Goal: Task Accomplishment & Management: Manage account settings

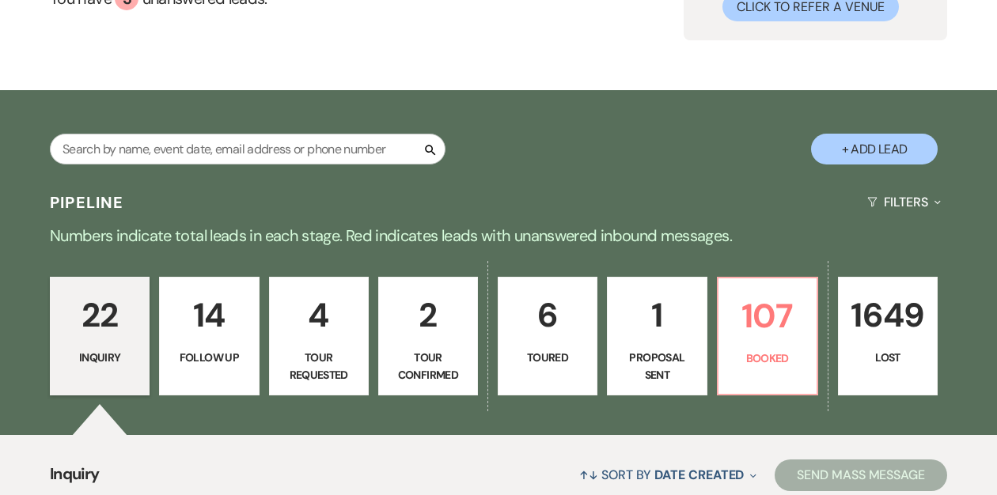
scroll to position [296, 0]
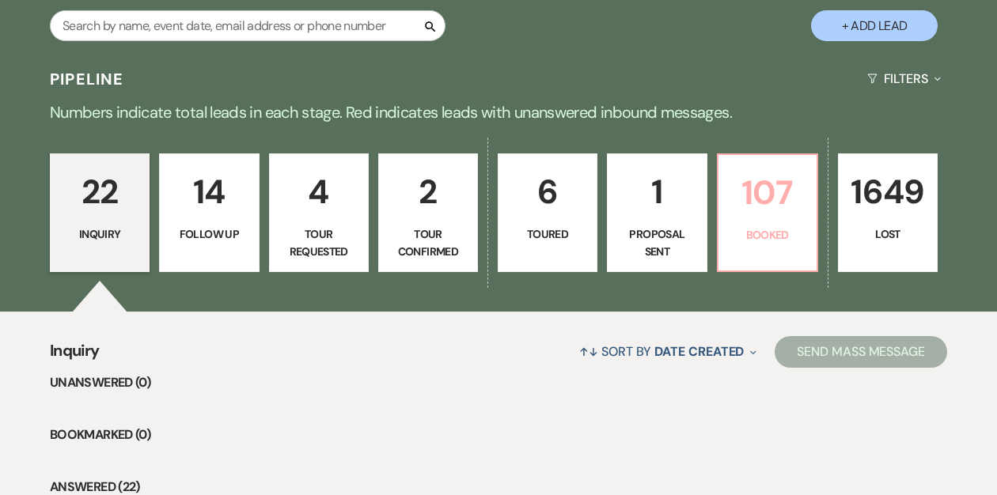
click at [767, 207] on p "107" at bounding box center [767, 192] width 79 height 53
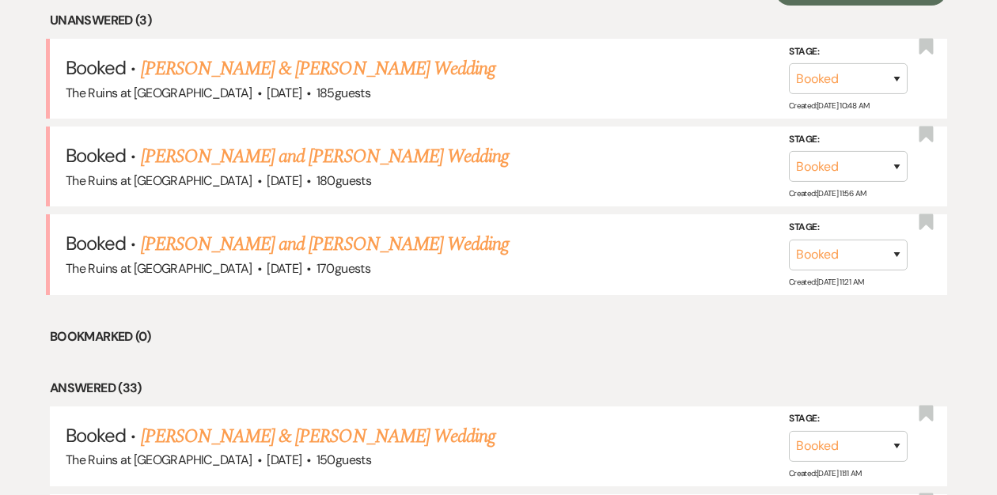
scroll to position [659, 0]
click at [208, 156] on link "[PERSON_NAME] and [PERSON_NAME] Wedding" at bounding box center [325, 156] width 369 height 28
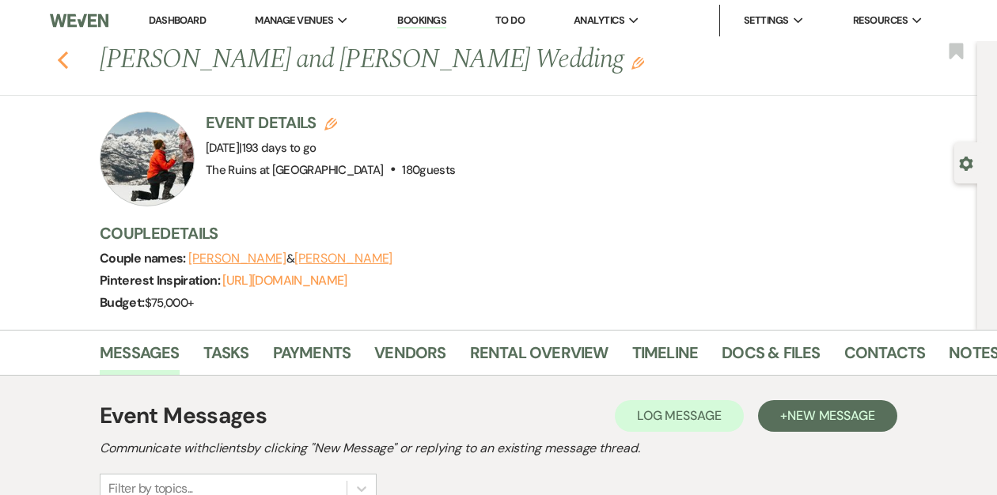
click at [63, 67] on icon "Previous" at bounding box center [63, 60] width 12 height 19
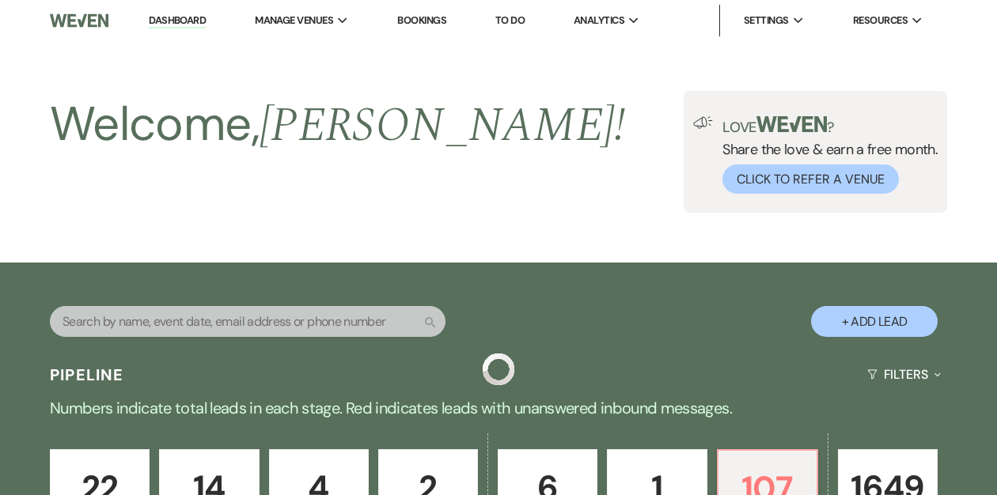
scroll to position [659, 0]
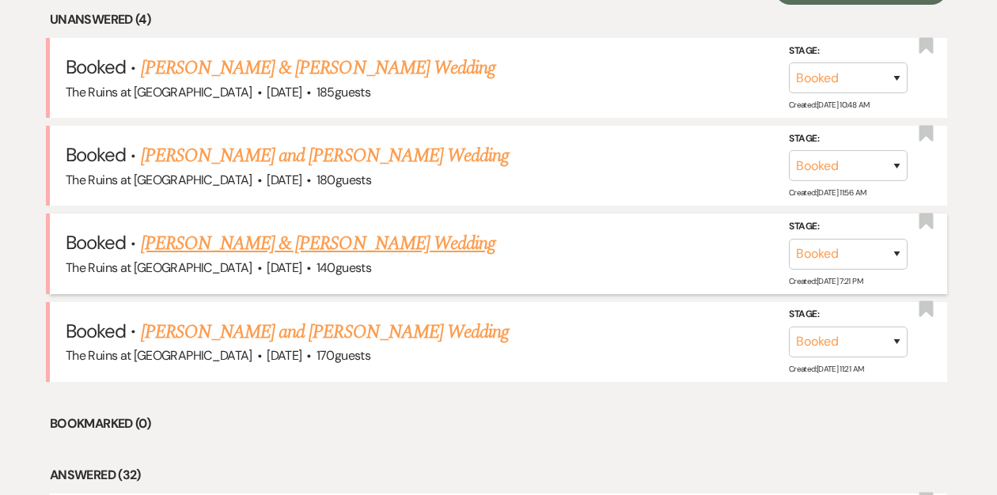
click at [246, 242] on link "[PERSON_NAME] & [PERSON_NAME] Wedding" at bounding box center [318, 243] width 354 height 28
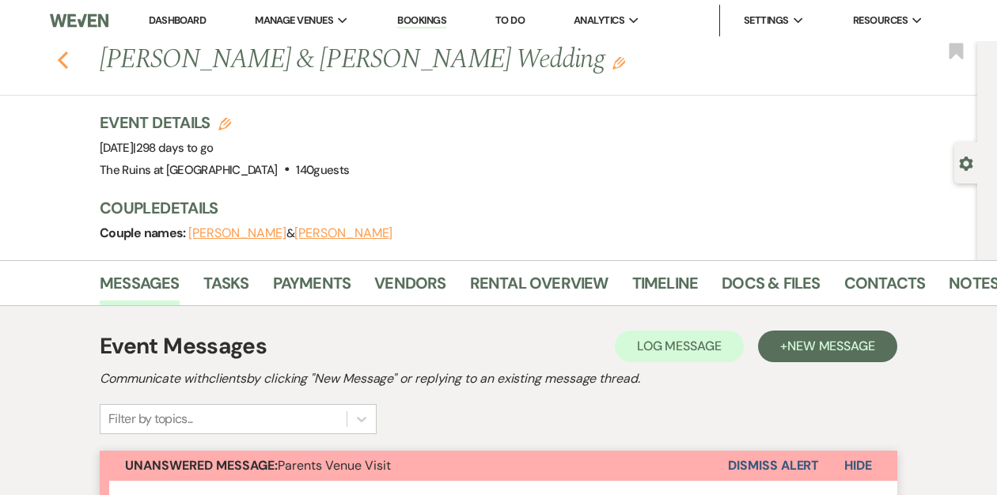
click at [62, 63] on use "button" at bounding box center [63, 59] width 10 height 17
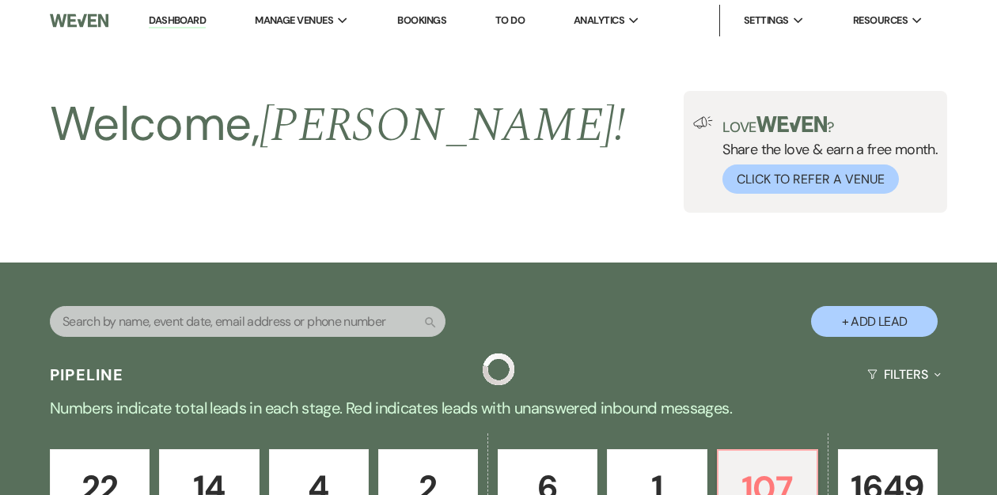
scroll to position [659, 0]
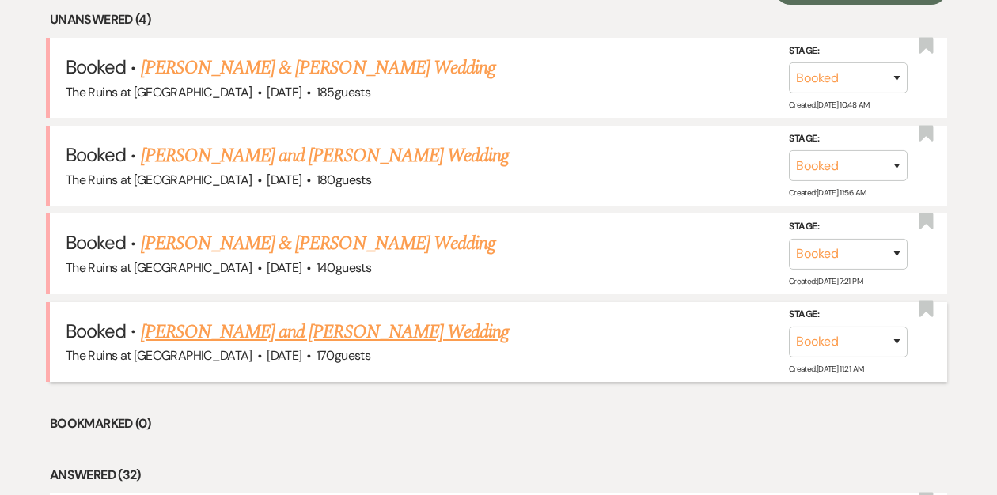
click at [259, 330] on link "[PERSON_NAME] and [PERSON_NAME] Wedding" at bounding box center [325, 332] width 369 height 28
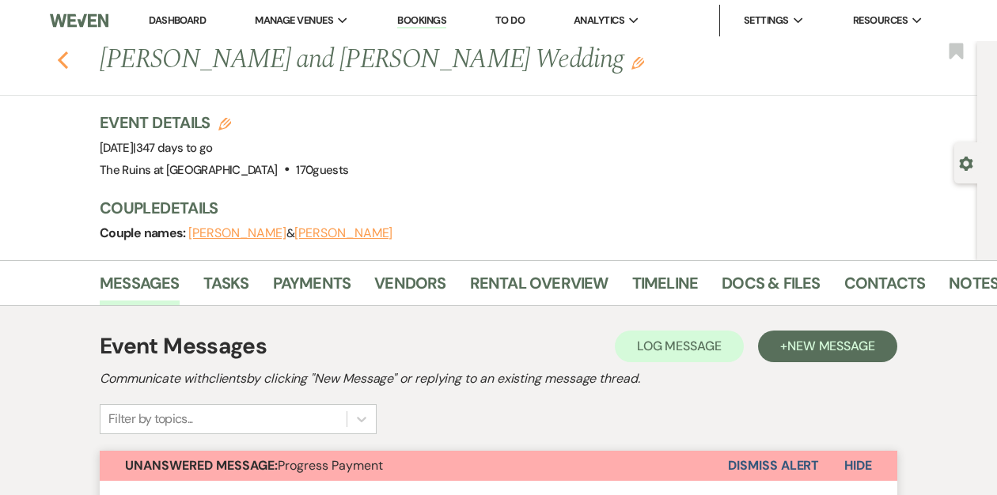
click at [58, 63] on icon "Previous" at bounding box center [63, 60] width 12 height 19
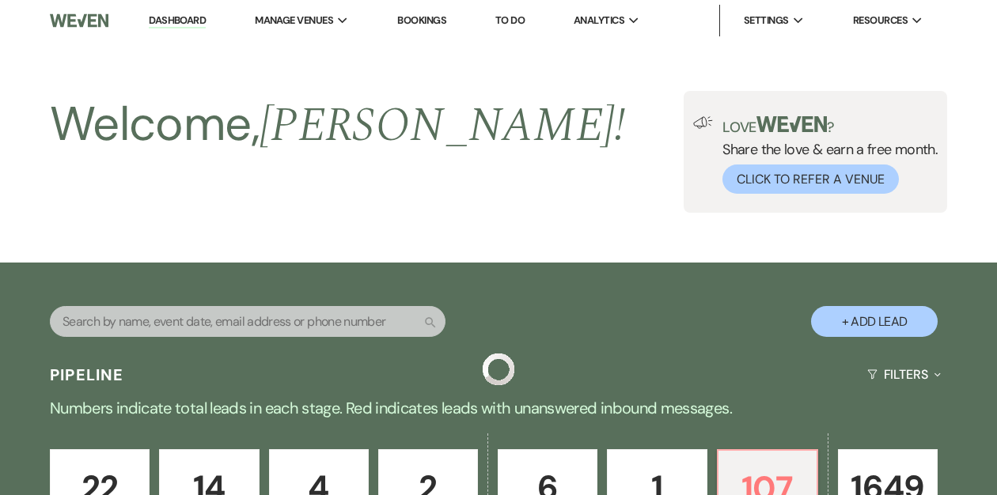
scroll to position [659, 0]
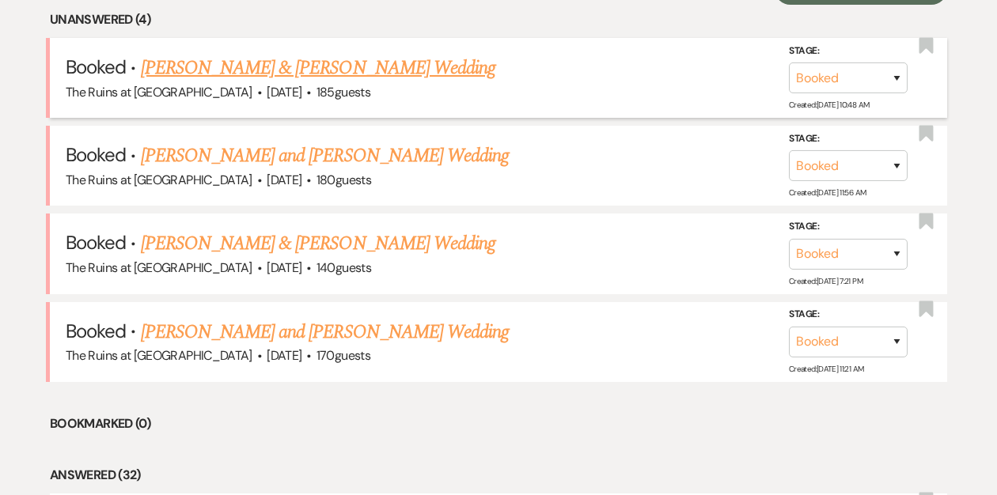
click at [252, 69] on link "[PERSON_NAME] & [PERSON_NAME] Wedding" at bounding box center [318, 68] width 354 height 28
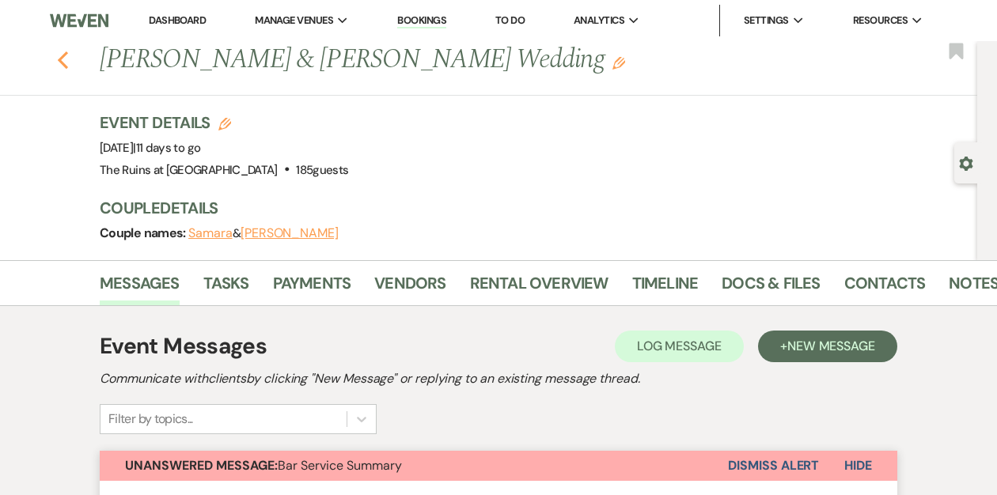
click at [63, 56] on use "button" at bounding box center [63, 59] width 10 height 17
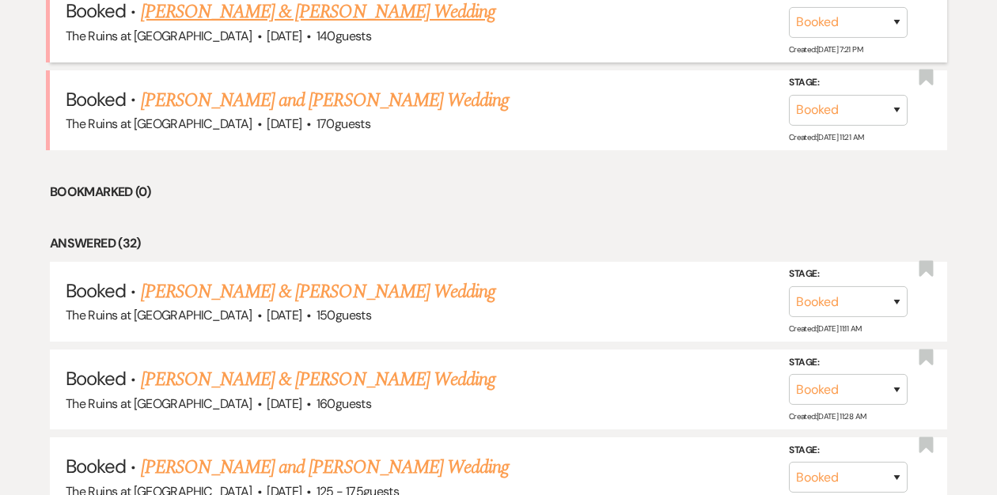
scroll to position [1106, 0]
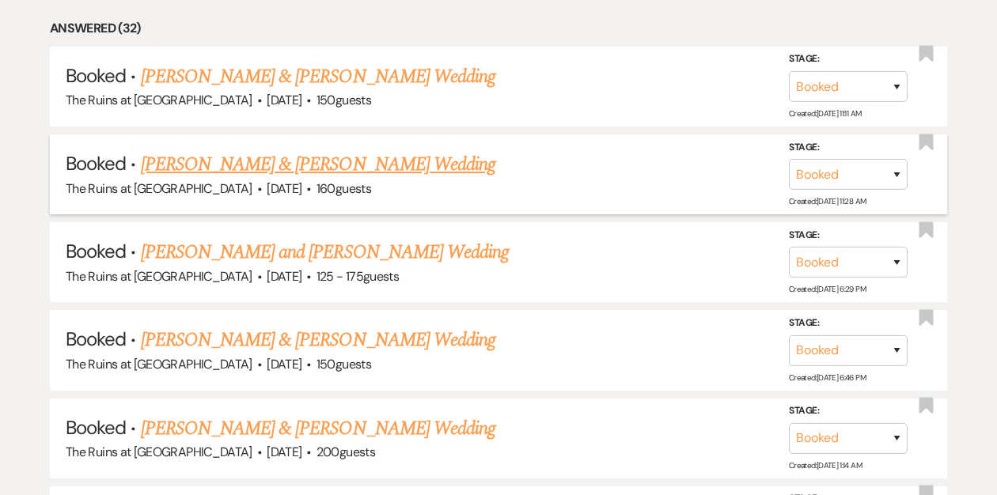
click at [251, 157] on link "[PERSON_NAME] & [PERSON_NAME] Wedding" at bounding box center [318, 164] width 354 height 28
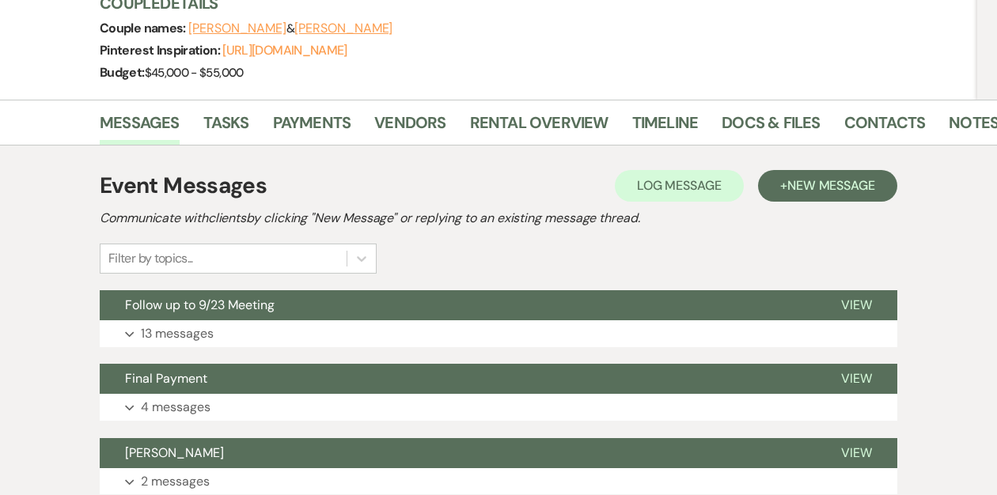
scroll to position [214, 0]
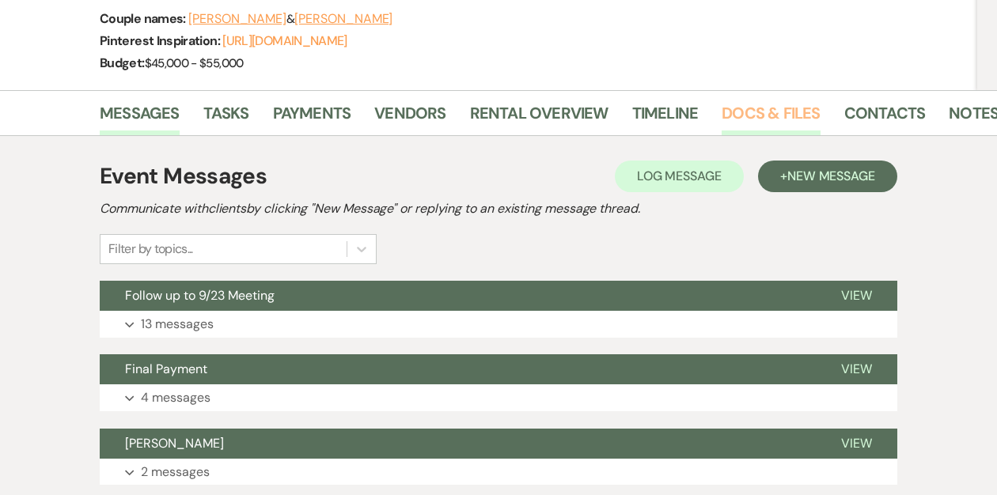
click at [765, 119] on link "Docs & Files" at bounding box center [771, 117] width 98 height 35
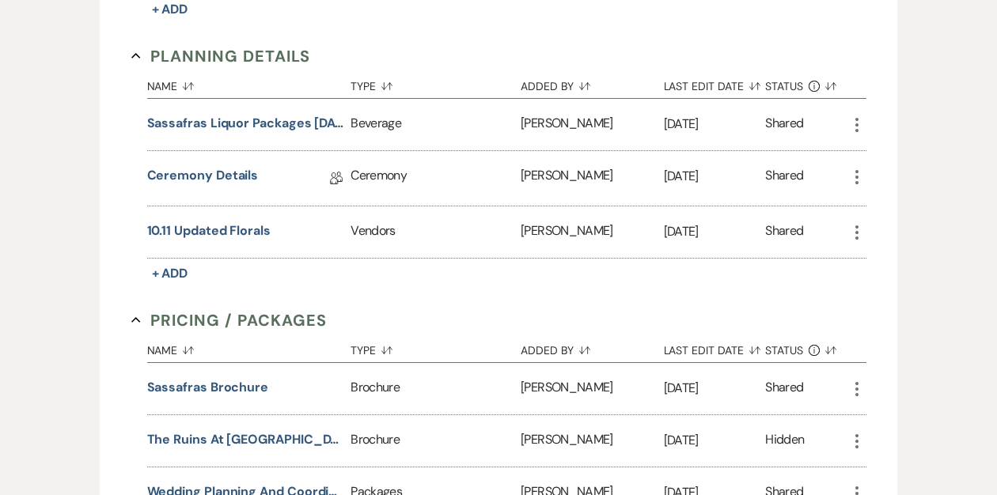
scroll to position [1903, 0]
click at [229, 165] on link "Ceremony Details" at bounding box center [203, 177] width 112 height 25
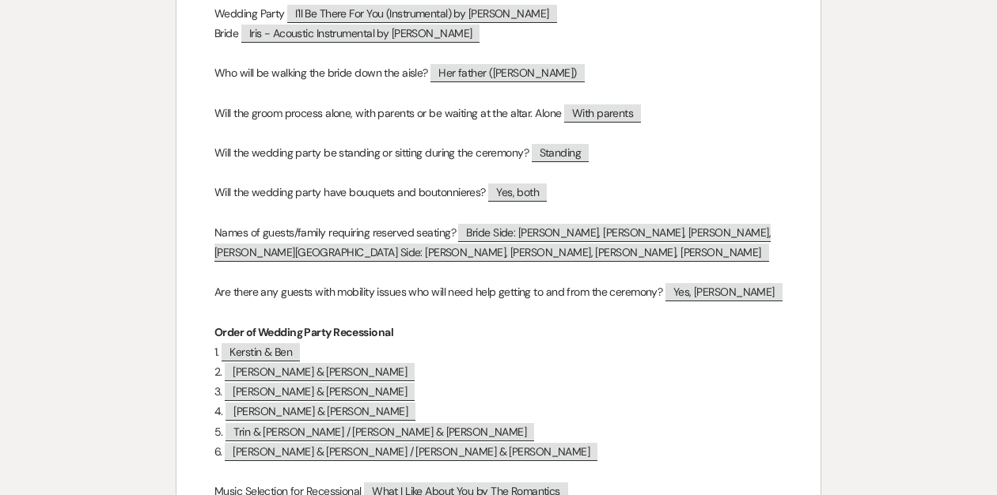
scroll to position [1931, 0]
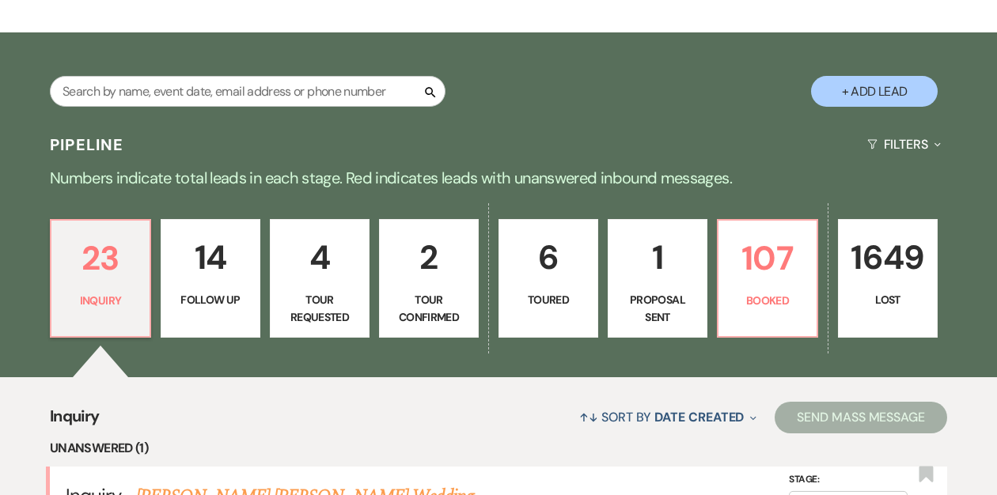
scroll to position [231, 0]
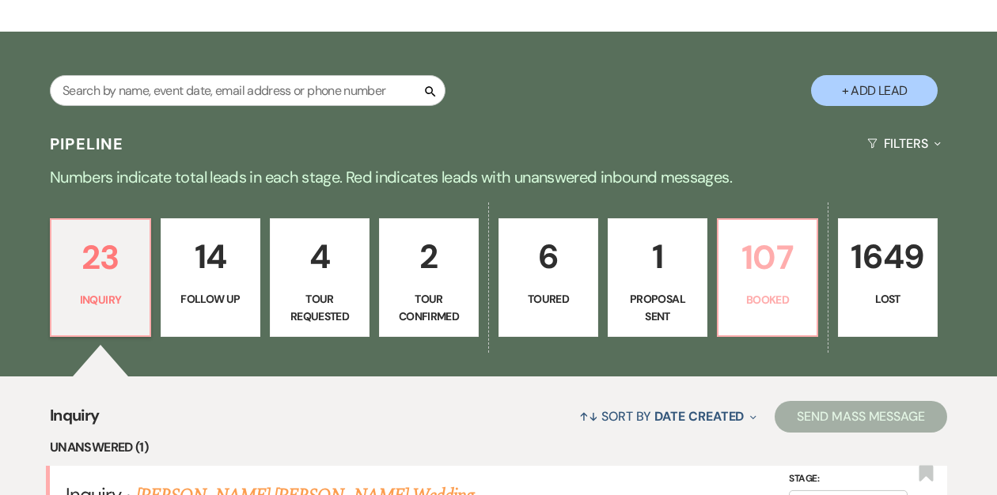
click at [745, 267] on p "107" at bounding box center [767, 257] width 79 height 53
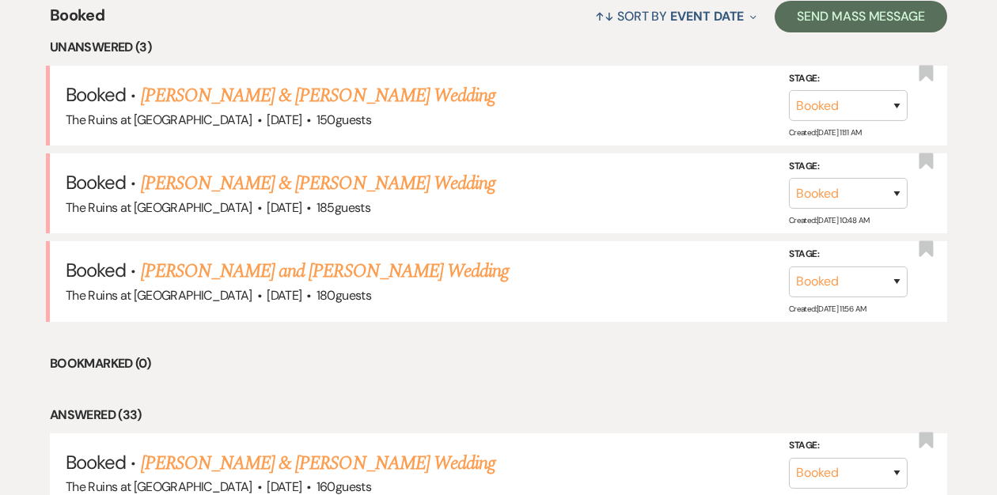
scroll to position [633, 0]
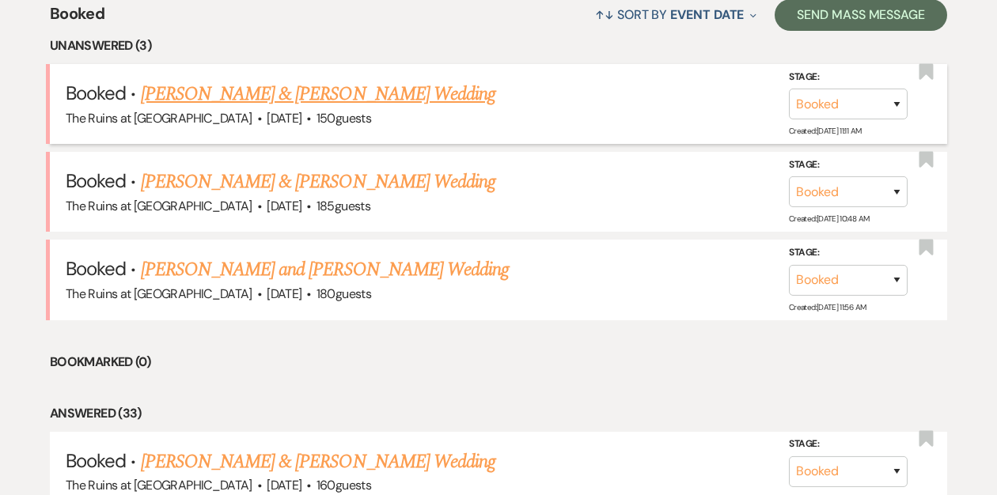
click at [326, 88] on link "[PERSON_NAME] & [PERSON_NAME] Wedding" at bounding box center [318, 94] width 354 height 28
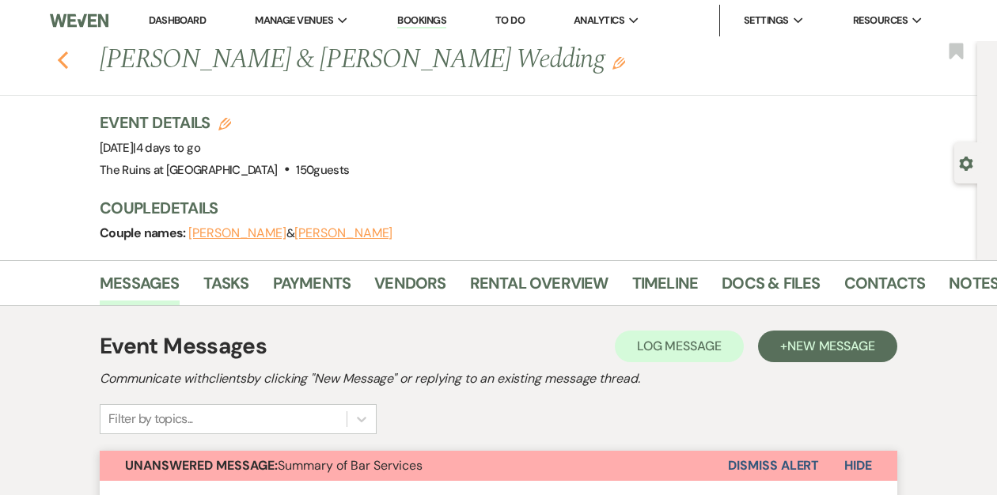
click at [63, 55] on use "button" at bounding box center [63, 59] width 10 height 17
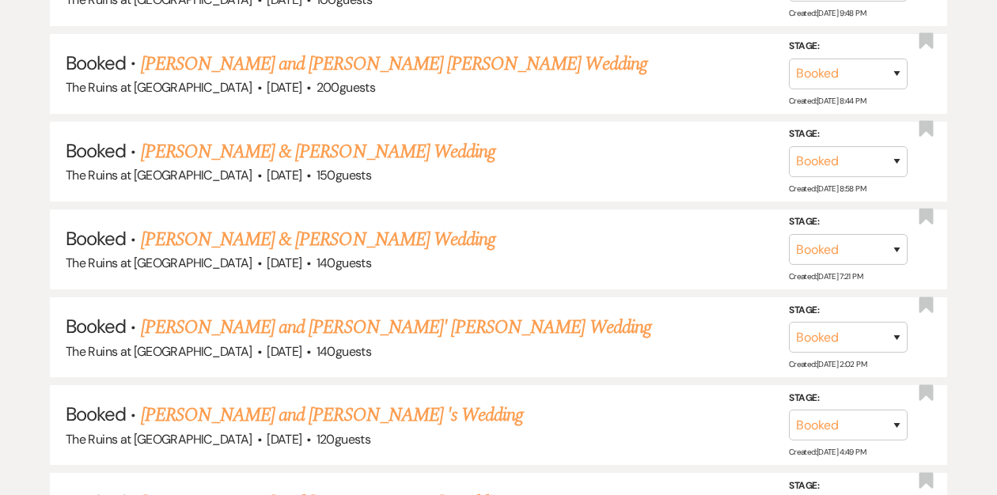
scroll to position [2353, 0]
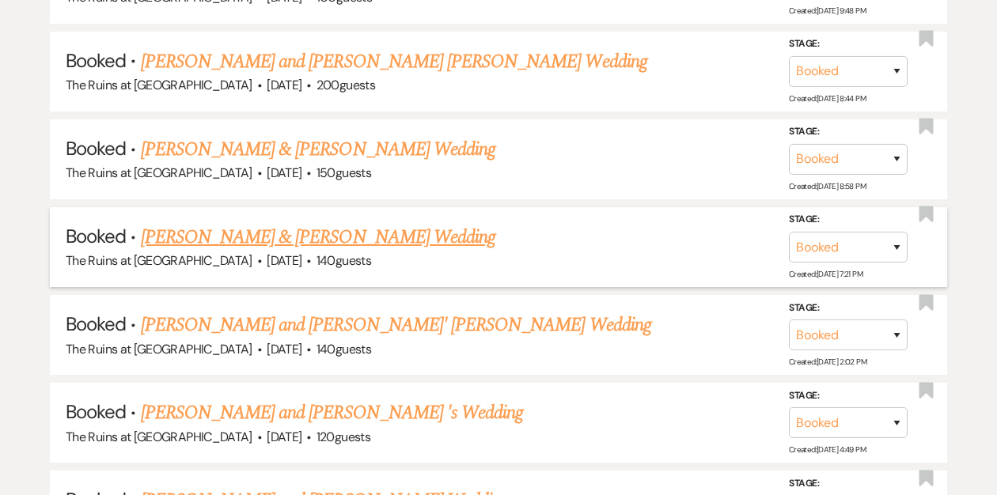
click at [248, 223] on link "[PERSON_NAME] & [PERSON_NAME] Wedding" at bounding box center [318, 237] width 354 height 28
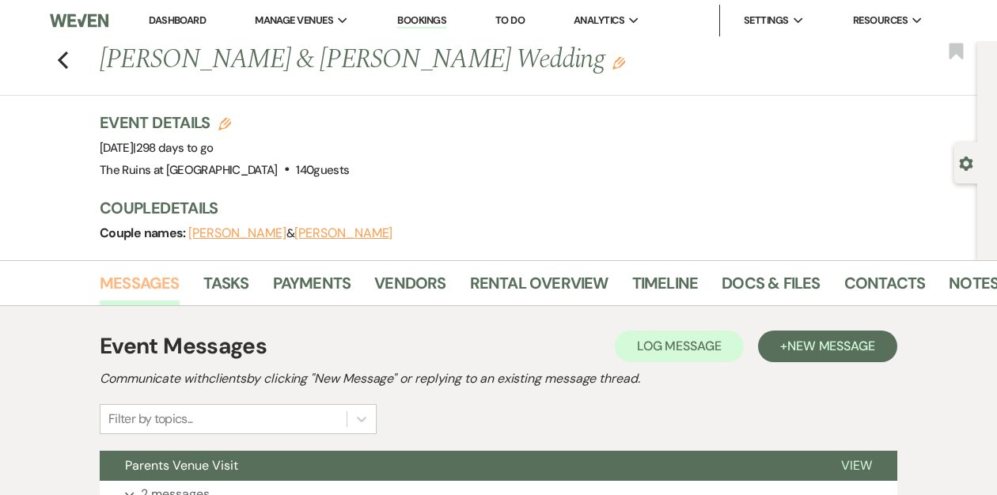
scroll to position [0, 2]
click at [164, 286] on link "Messages" at bounding box center [138, 288] width 80 height 35
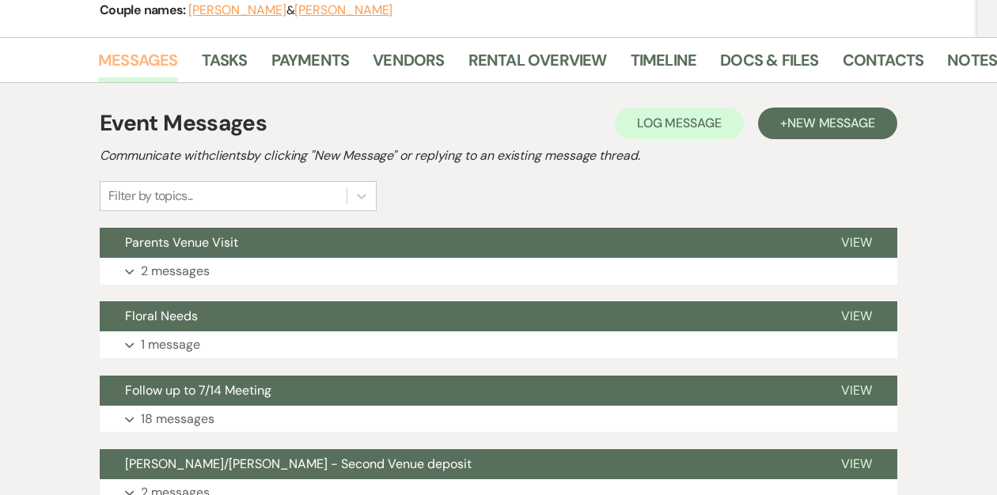
scroll to position [227, 0]
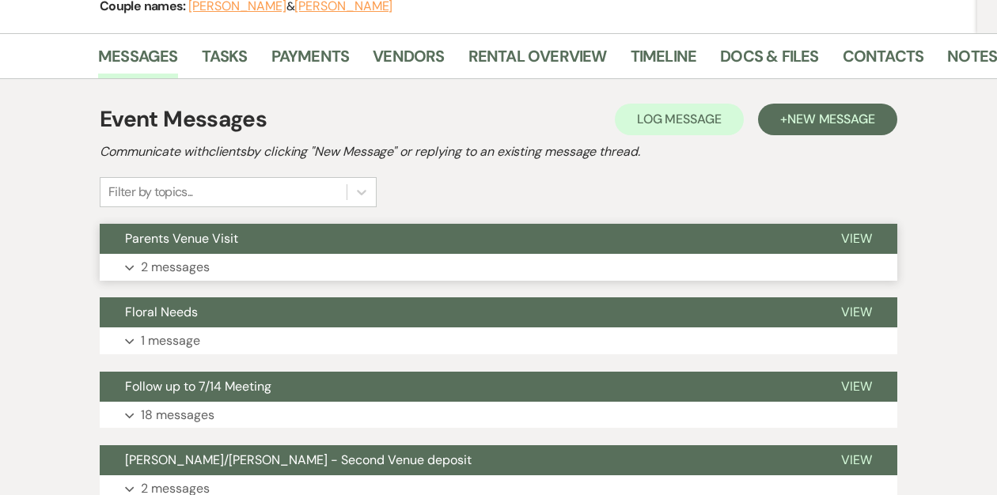
click at [214, 233] on span "Parents Venue Visit" at bounding box center [181, 238] width 113 height 17
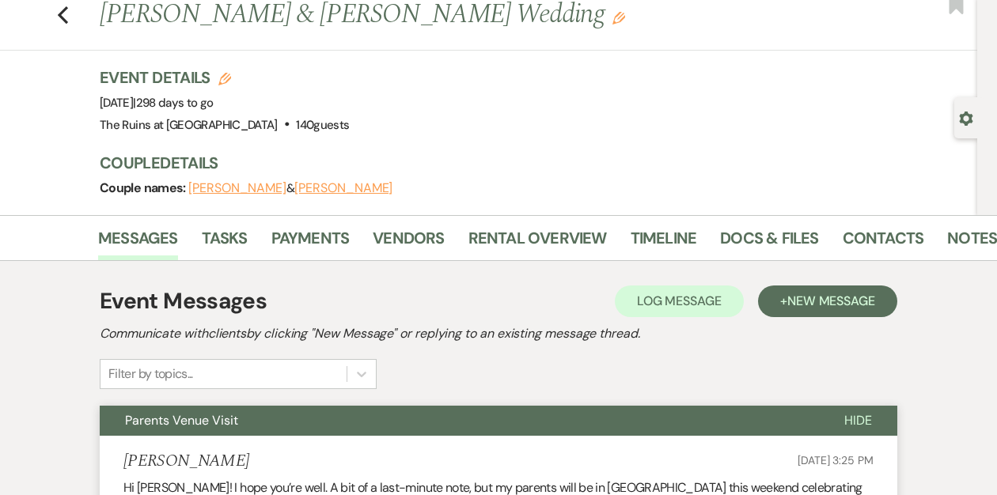
scroll to position [0, 0]
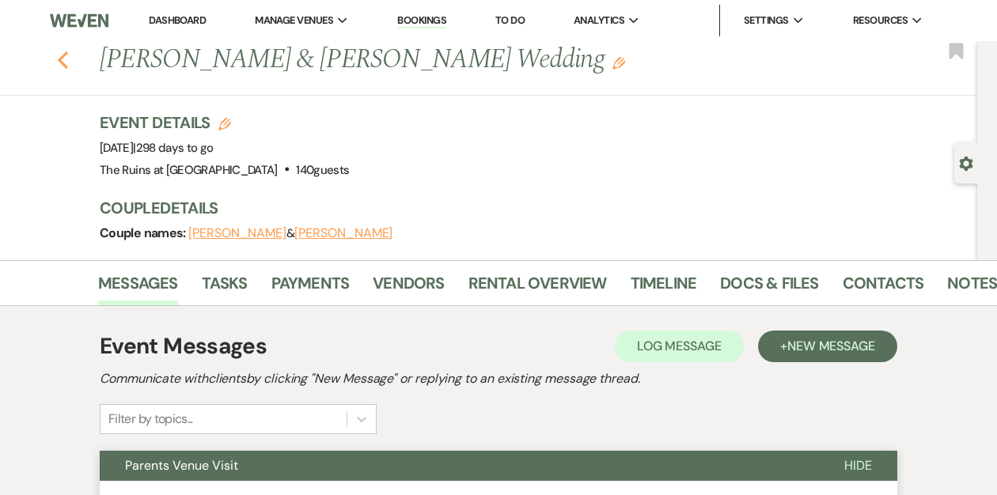
click at [58, 53] on icon "Previous" at bounding box center [63, 60] width 12 height 19
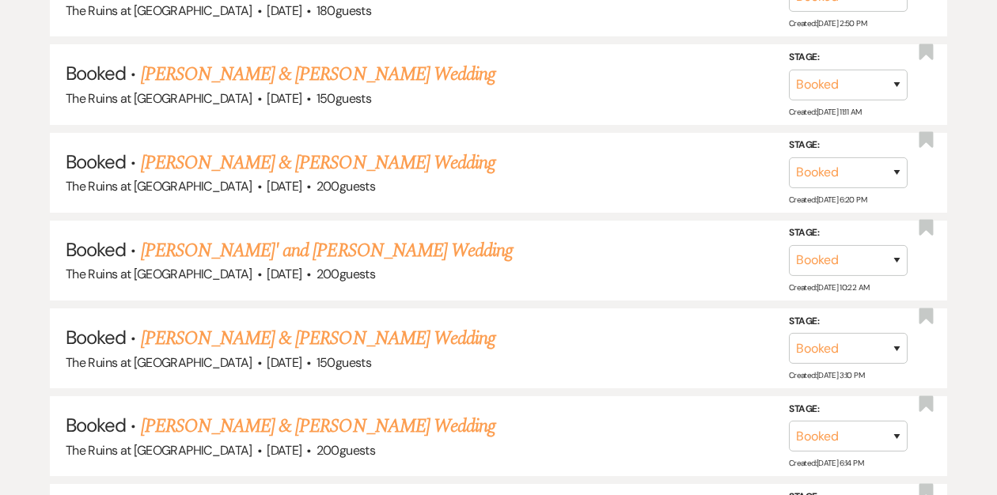
scroll to position [1717, 0]
